Goal: Information Seeking & Learning: Learn about a topic

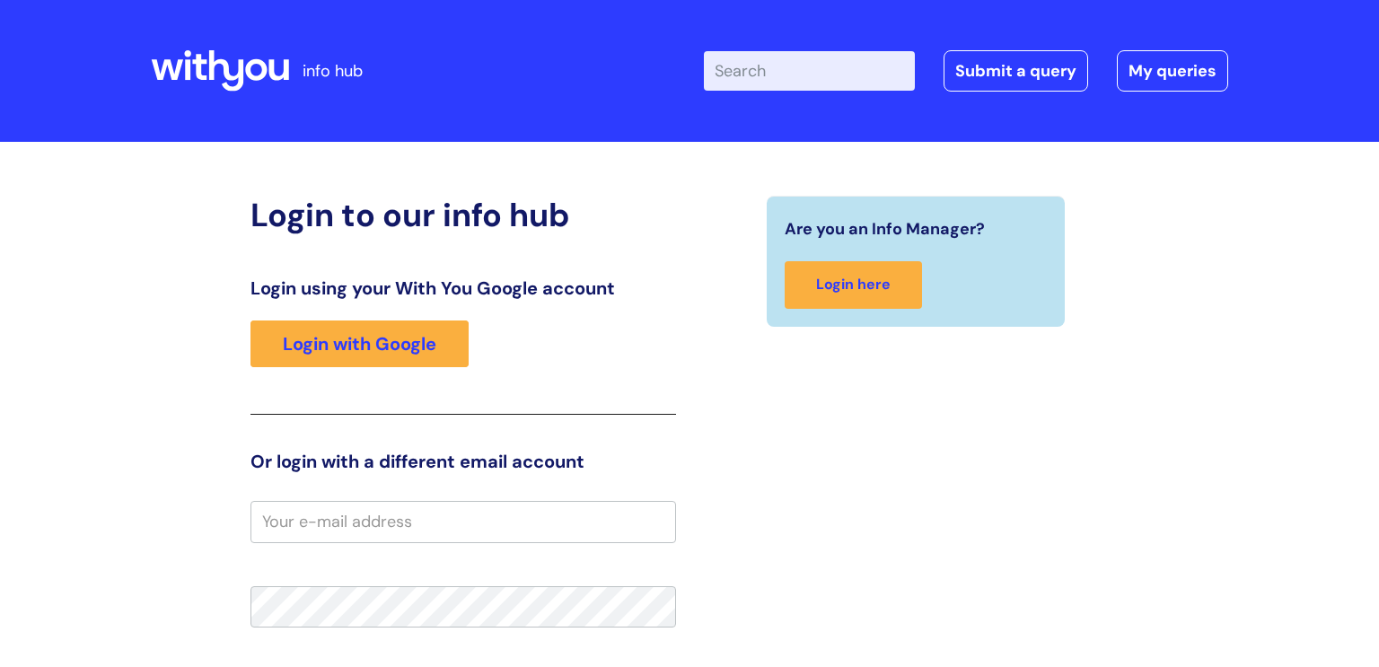
click at [311, 382] on div "Login using your With You Google account Login with Google" at bounding box center [462, 345] width 425 height 137
click at [320, 369] on div "Login using your With You Google account Login with Google" at bounding box center [462, 345] width 425 height 137
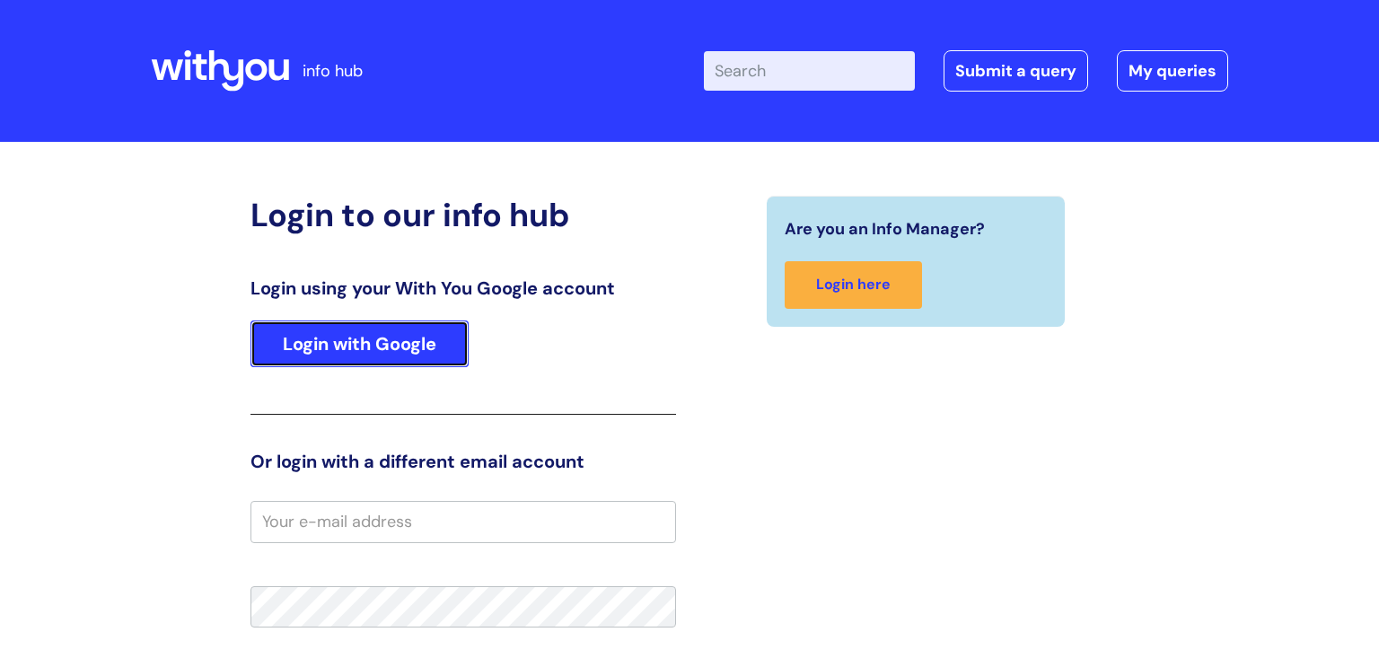
click at [332, 351] on link "Login with Google" at bounding box center [359, 343] width 218 height 47
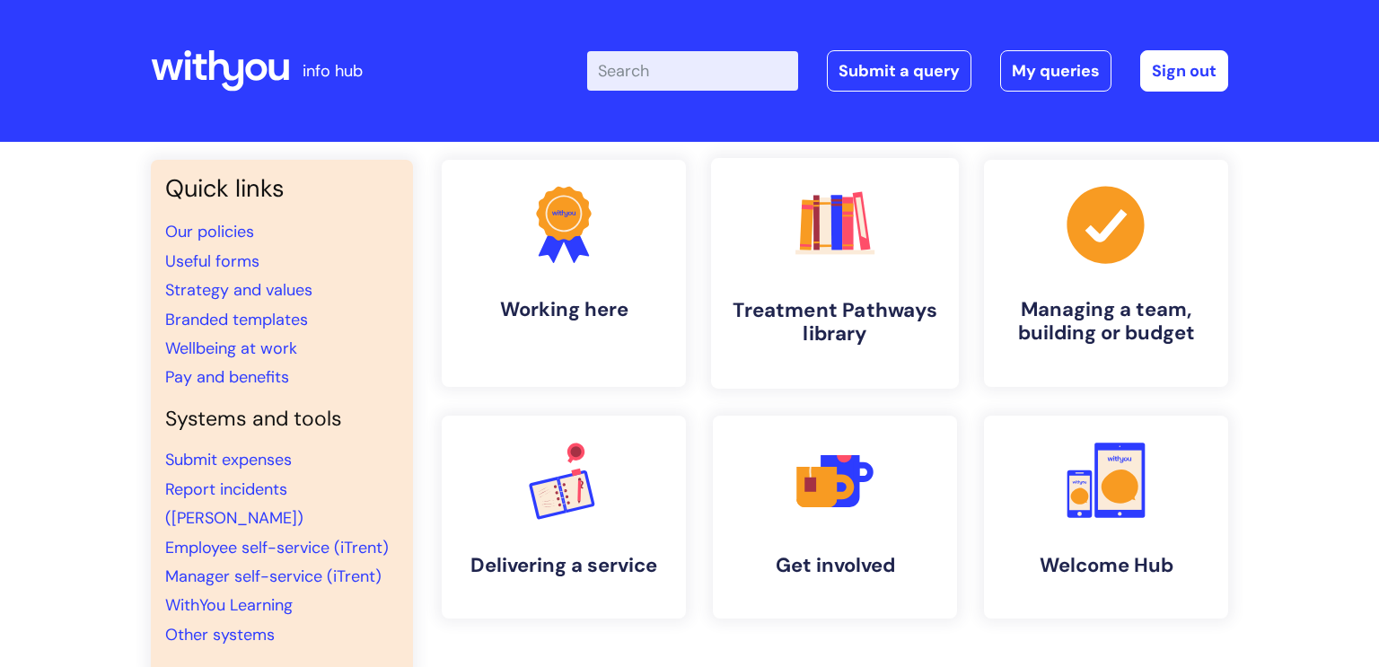
click at [836, 304] on h4 "Treatment Pathways library" at bounding box center [834, 322] width 219 height 48
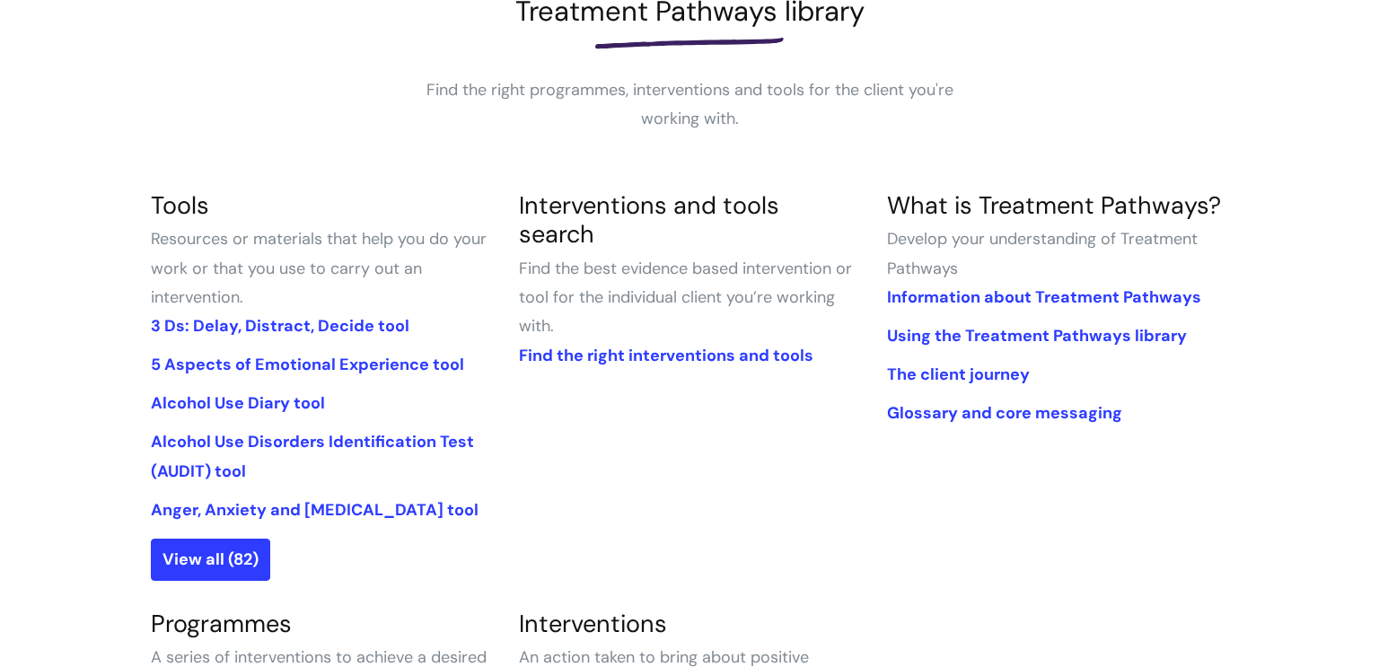
scroll to position [404, 0]
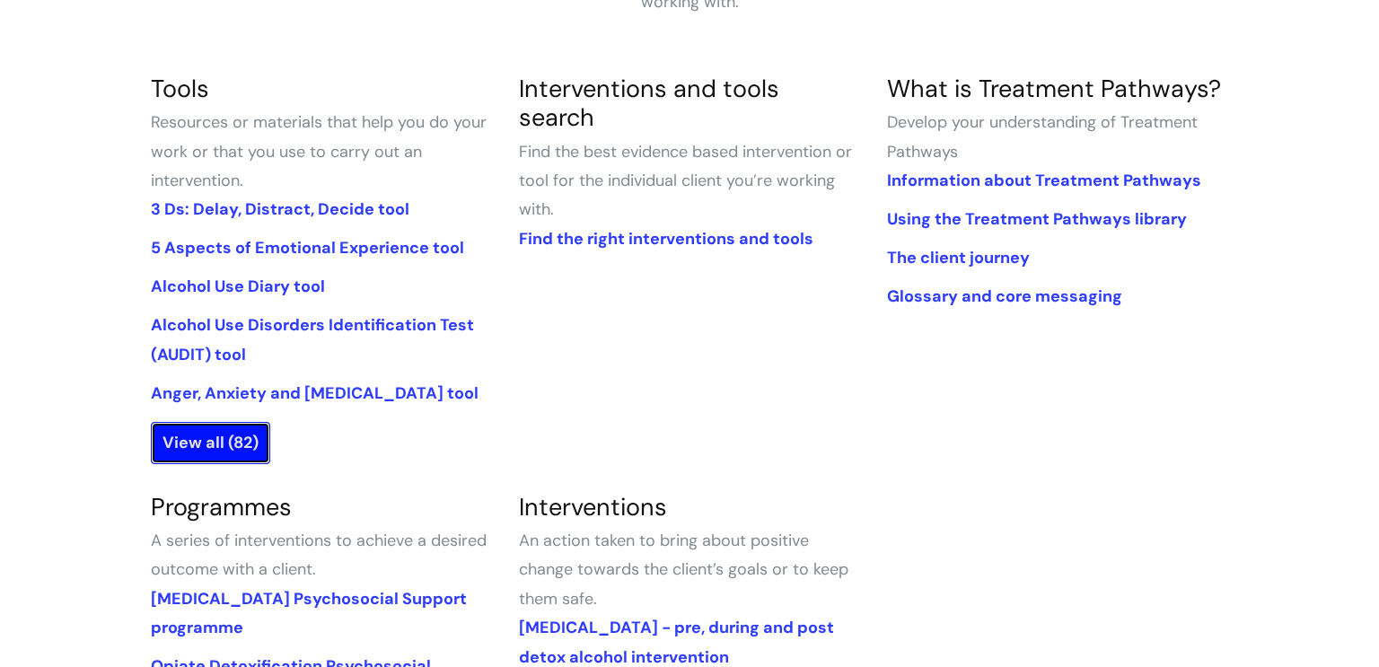
click at [211, 425] on link "View all (82)" at bounding box center [210, 442] width 119 height 41
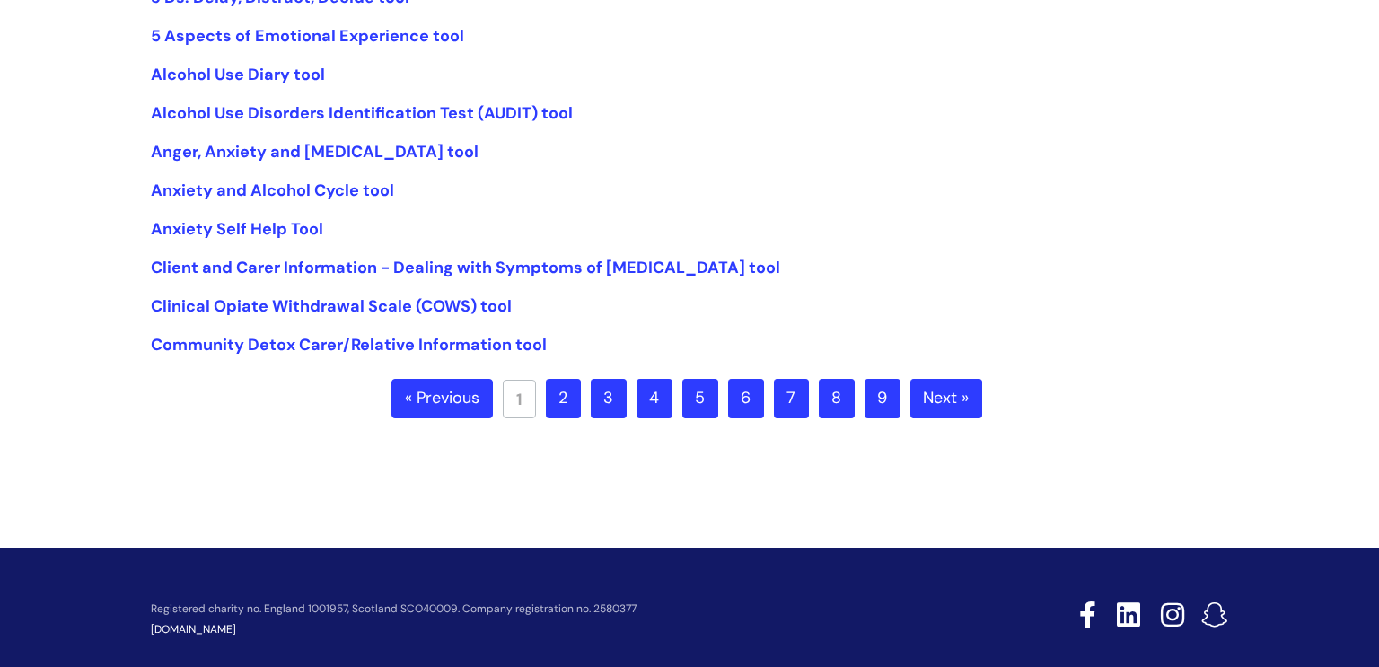
scroll to position [506, 0]
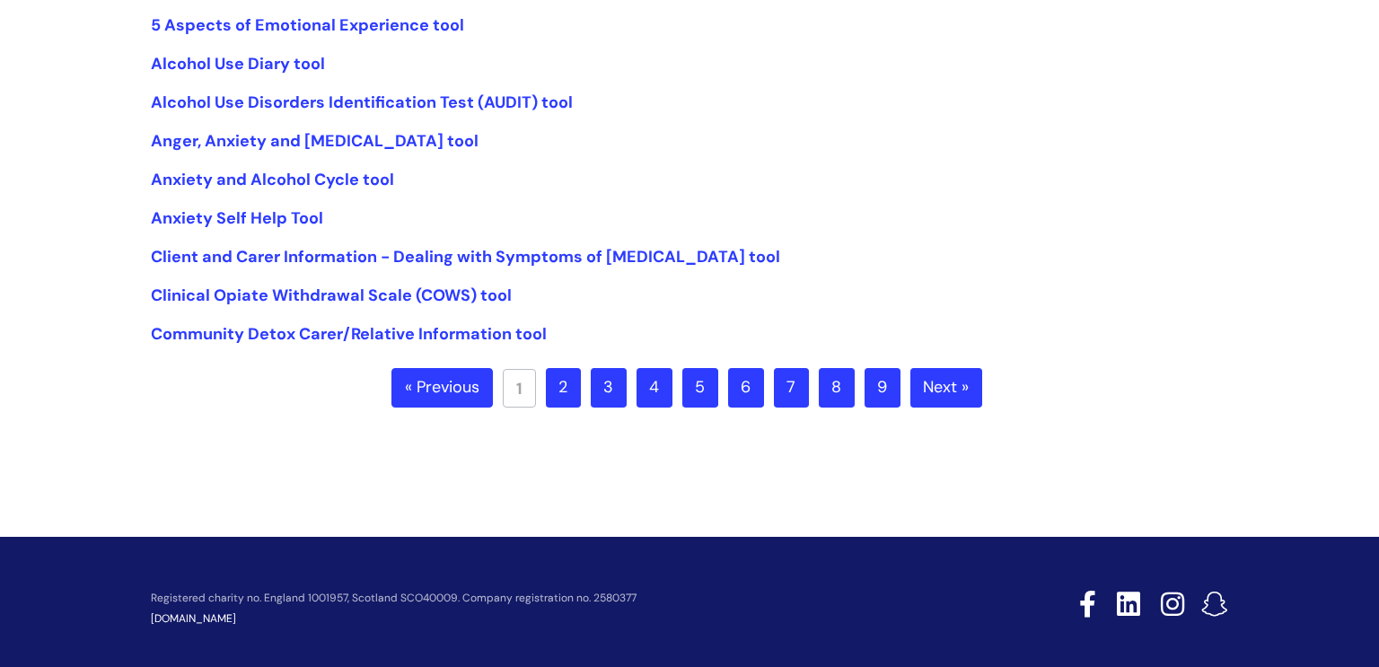
click at [690, 400] on link "5" at bounding box center [700, 387] width 36 height 39
